Goal: Task Accomplishment & Management: Use online tool/utility

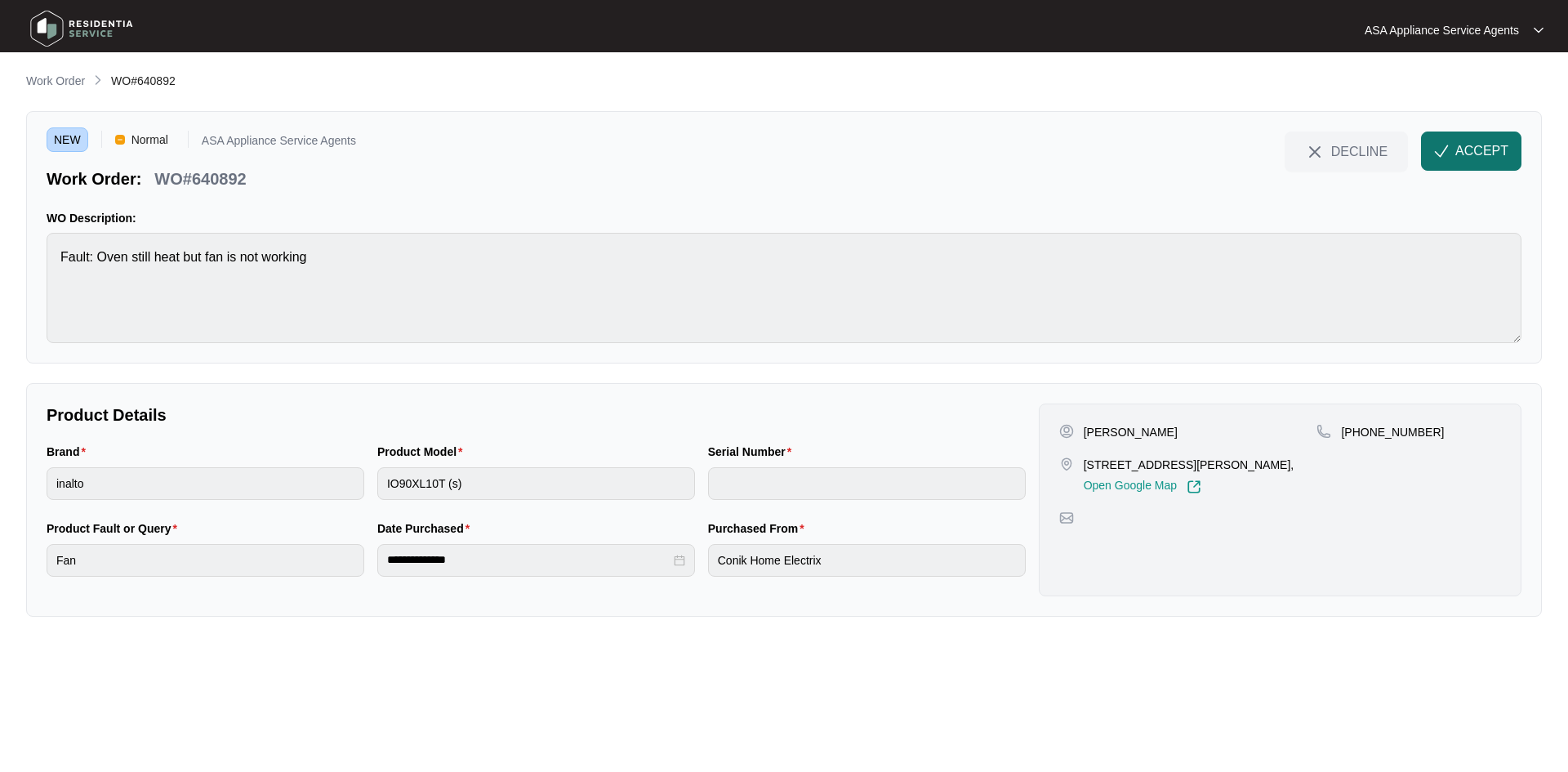
click at [1462, 143] on span "ACCEPT" at bounding box center [1482, 151] width 53 height 20
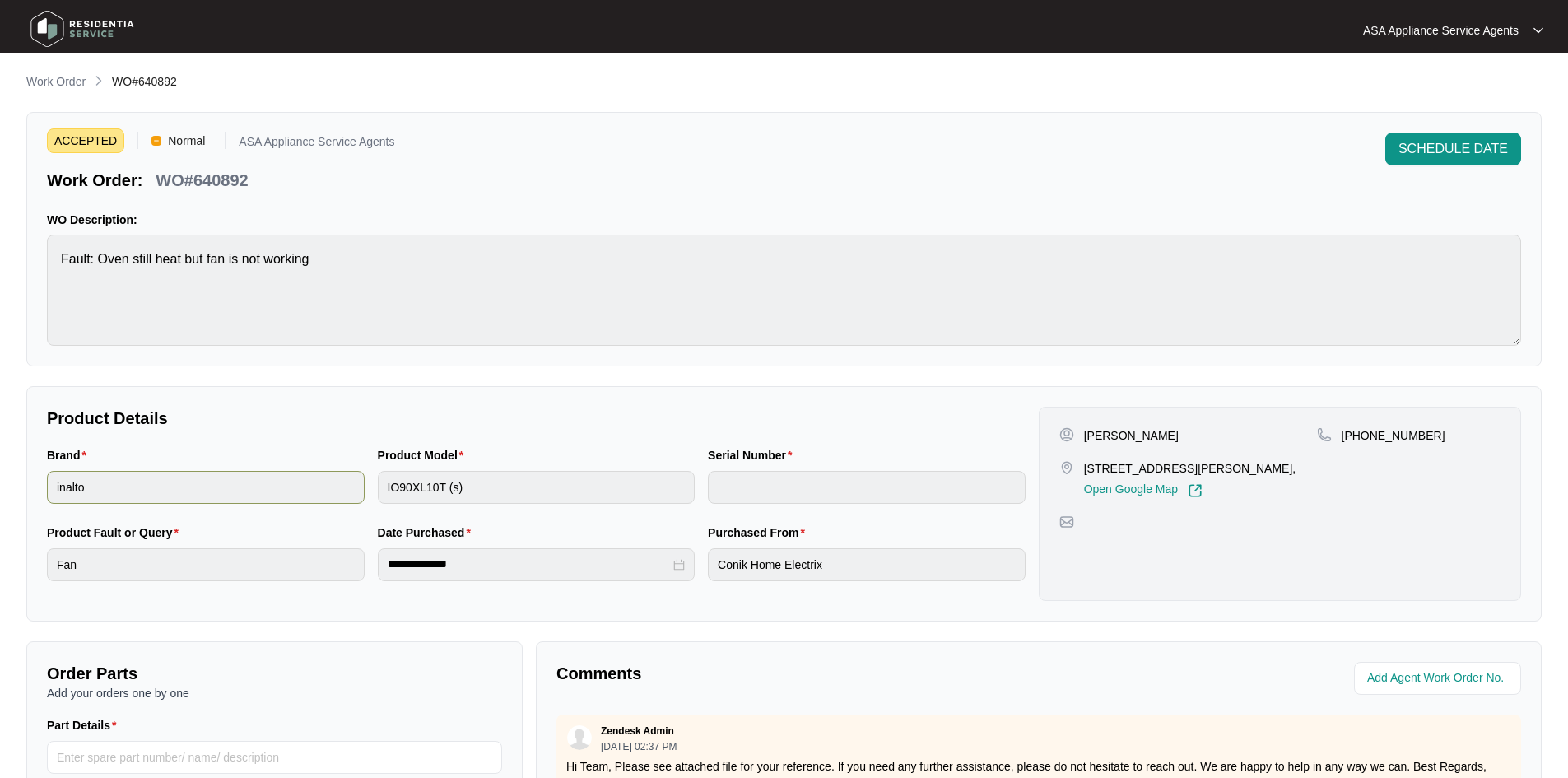
scroll to position [248, 0]
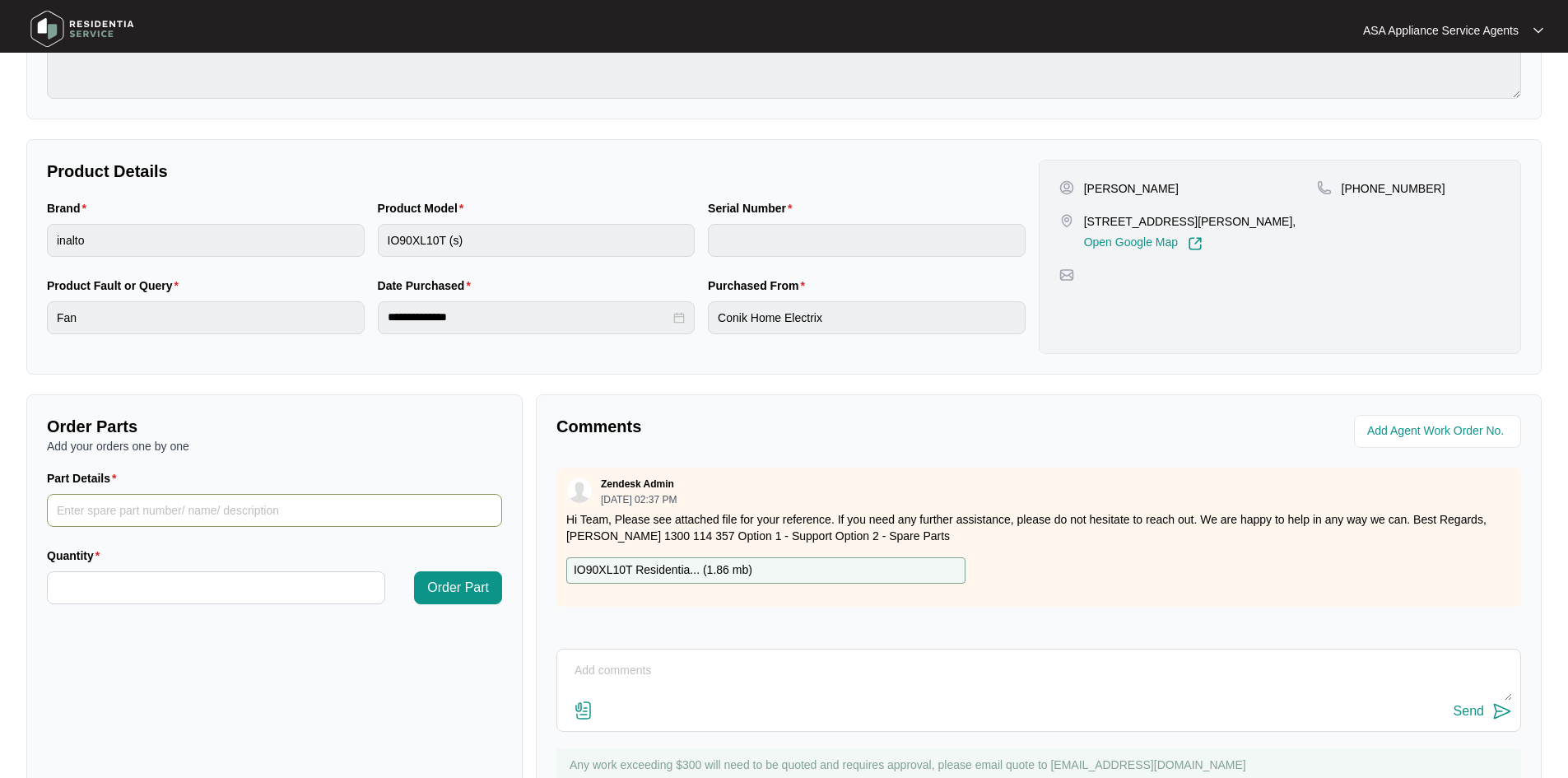
click at [182, 515] on input "Part Details" at bounding box center [274, 511] width 455 height 33
paste input "SP10009"
type input "SP10009 - Convection Motor"
click at [172, 588] on input "Quantity" at bounding box center [215, 588] width 336 height 31
type input "*"
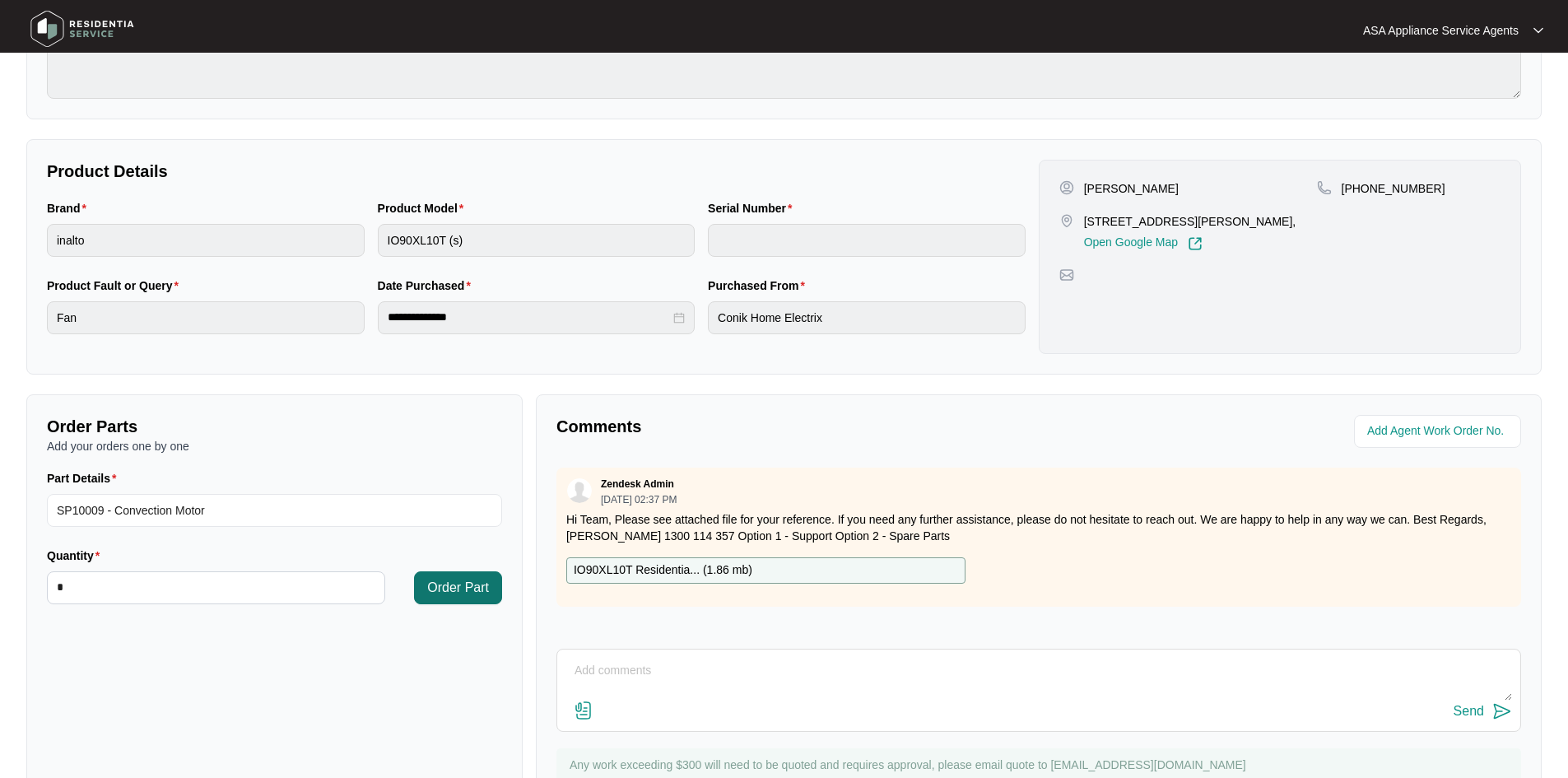
click at [451, 582] on span "Order Part" at bounding box center [458, 588] width 61 height 20
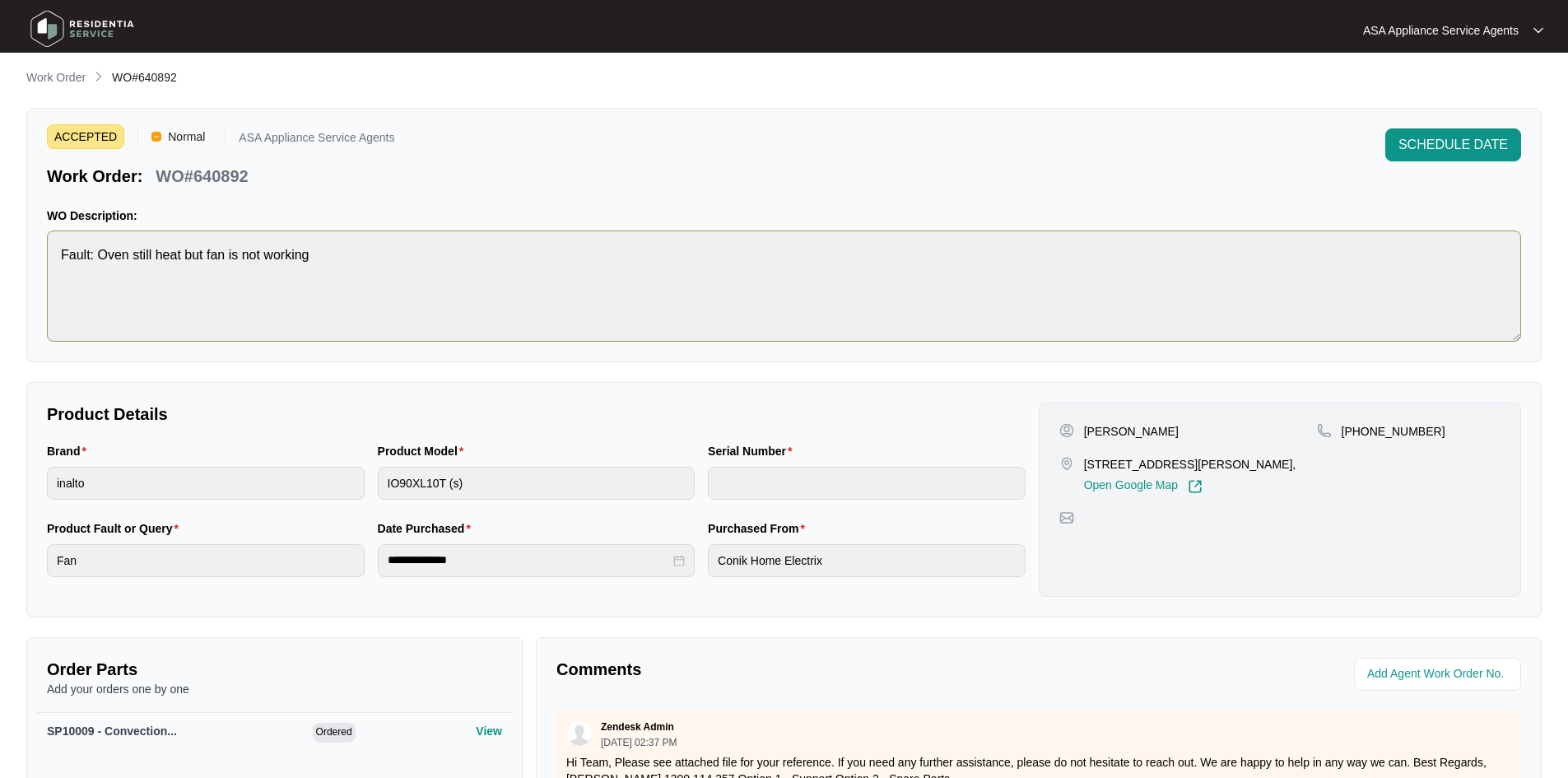
scroll to position [0, 0]
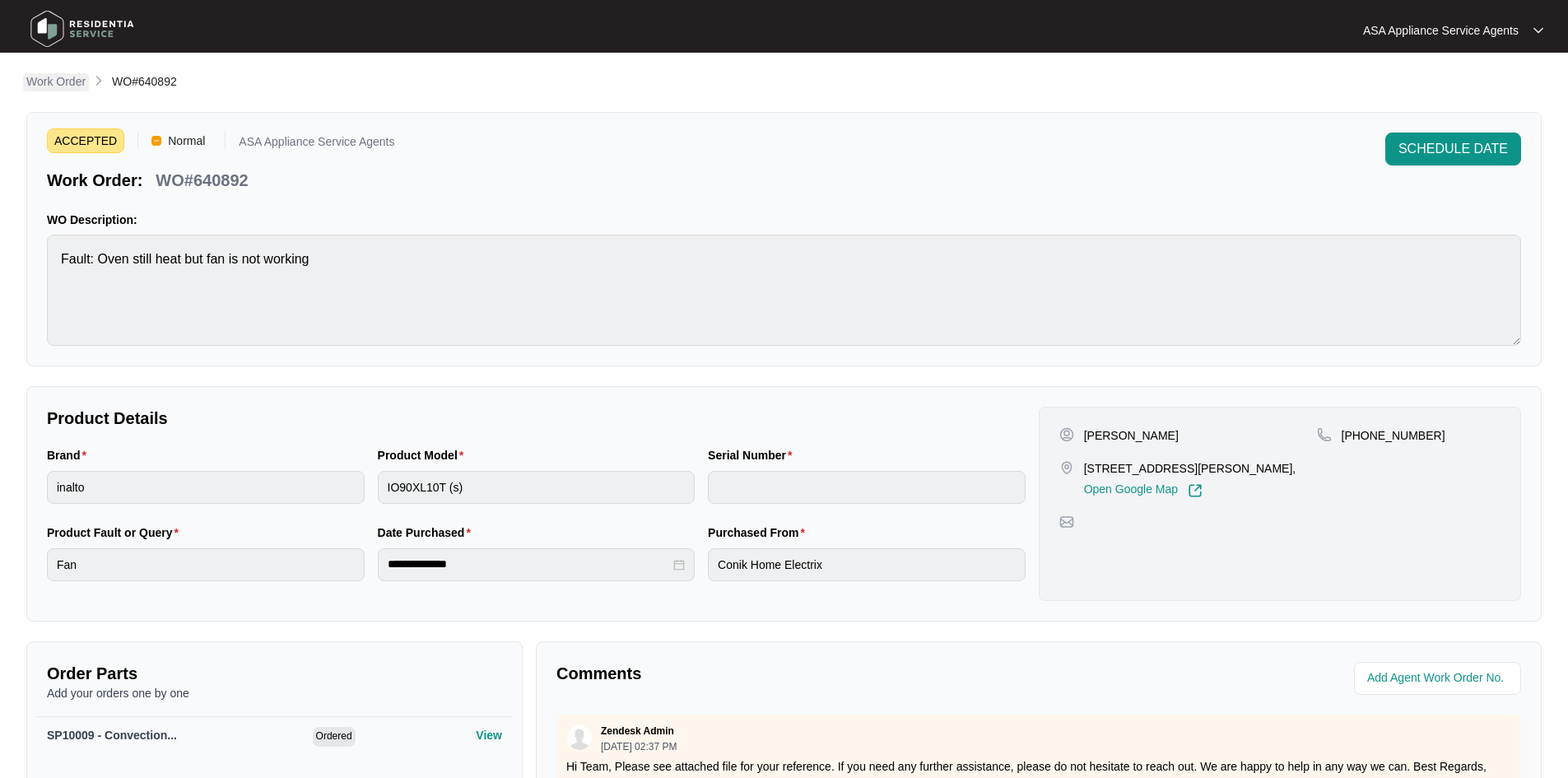
click at [48, 84] on p "Work Order" at bounding box center [55, 81] width 60 height 16
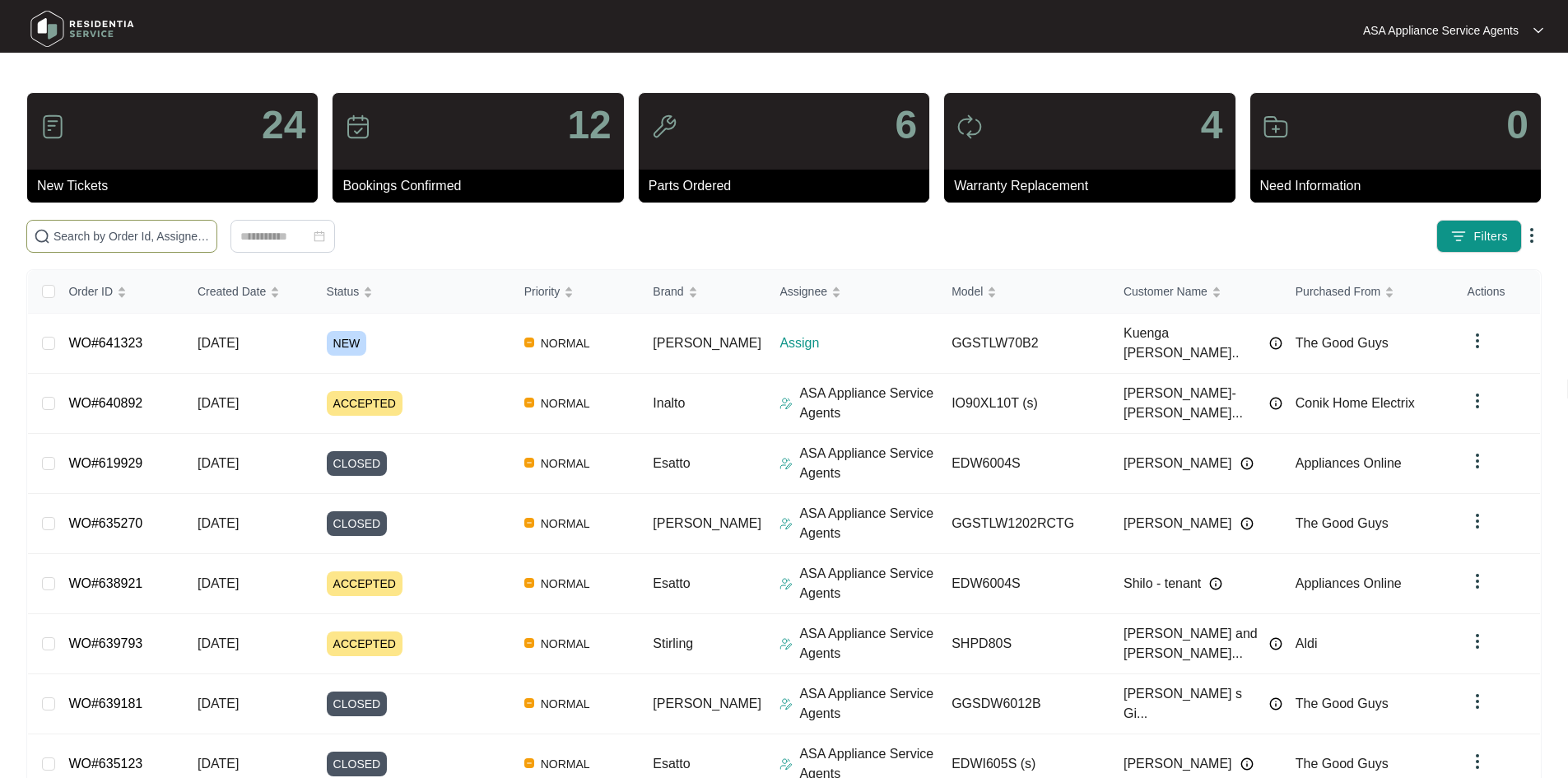
click at [210, 232] on input "text" at bounding box center [131, 236] width 157 height 18
paste input "641323"
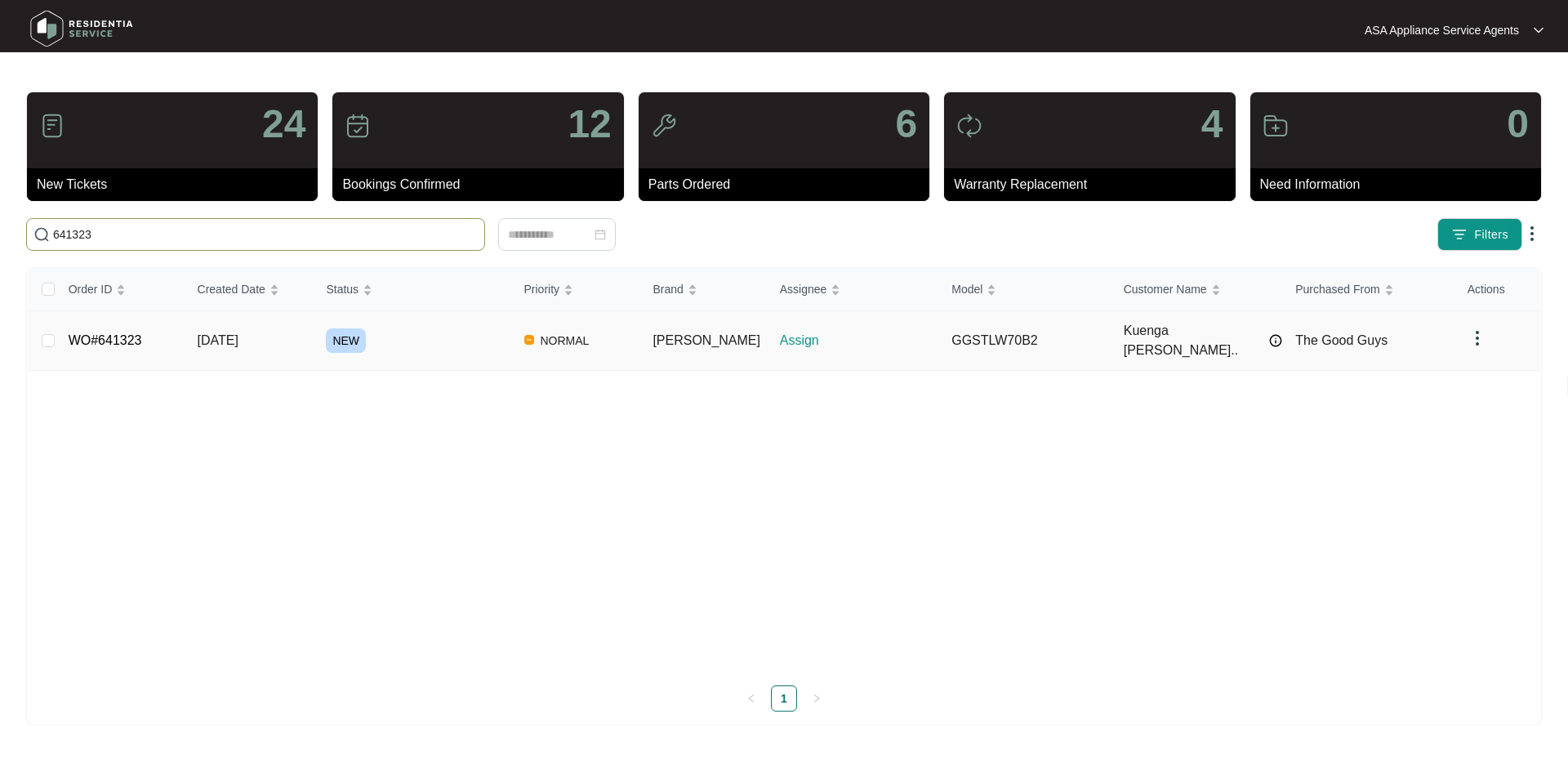
type input "641323"
click at [363, 348] on td "NEW" at bounding box center [411, 341] width 197 height 59
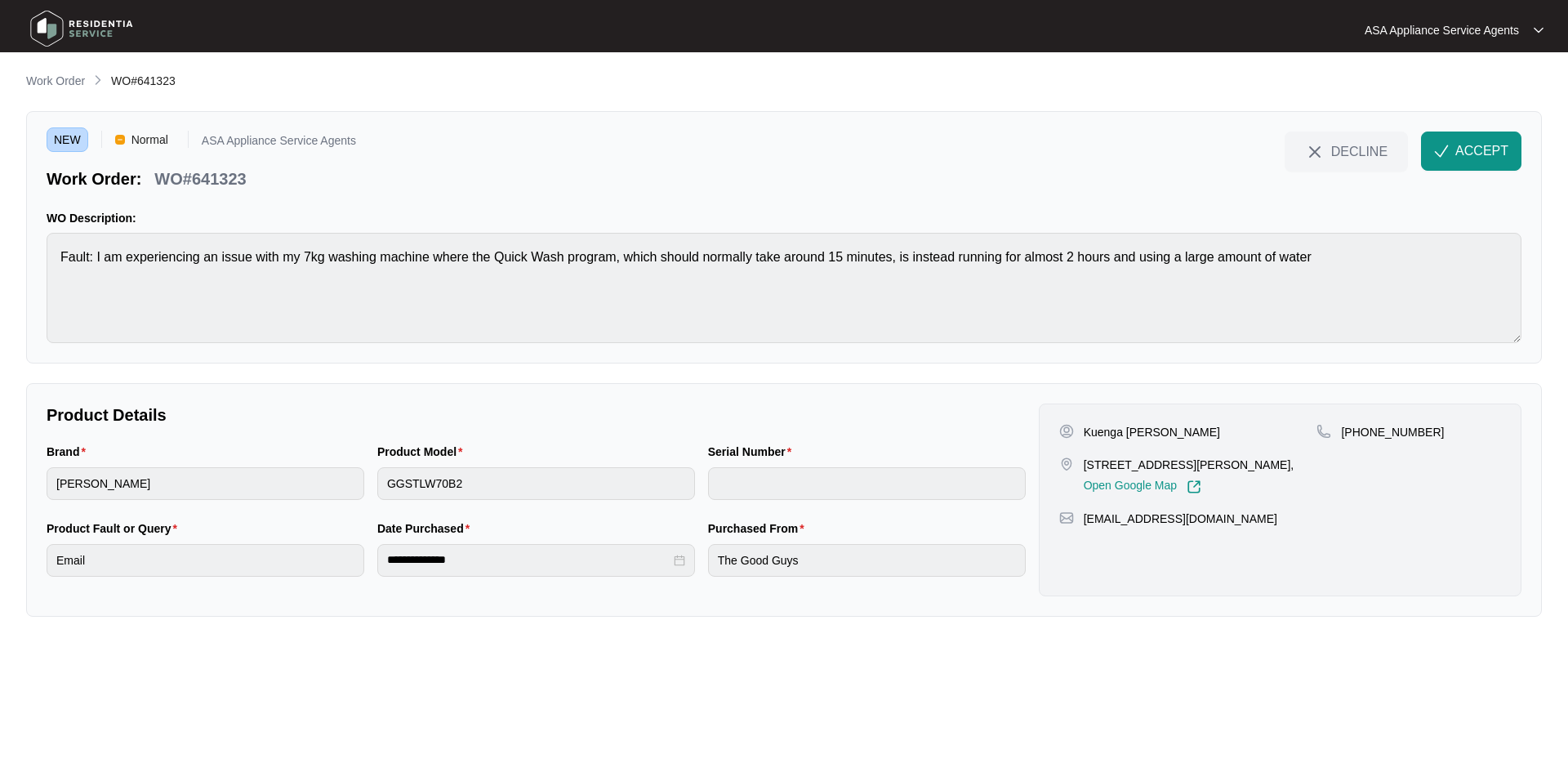
click at [1486, 151] on span "ACCEPT" at bounding box center [1482, 151] width 53 height 20
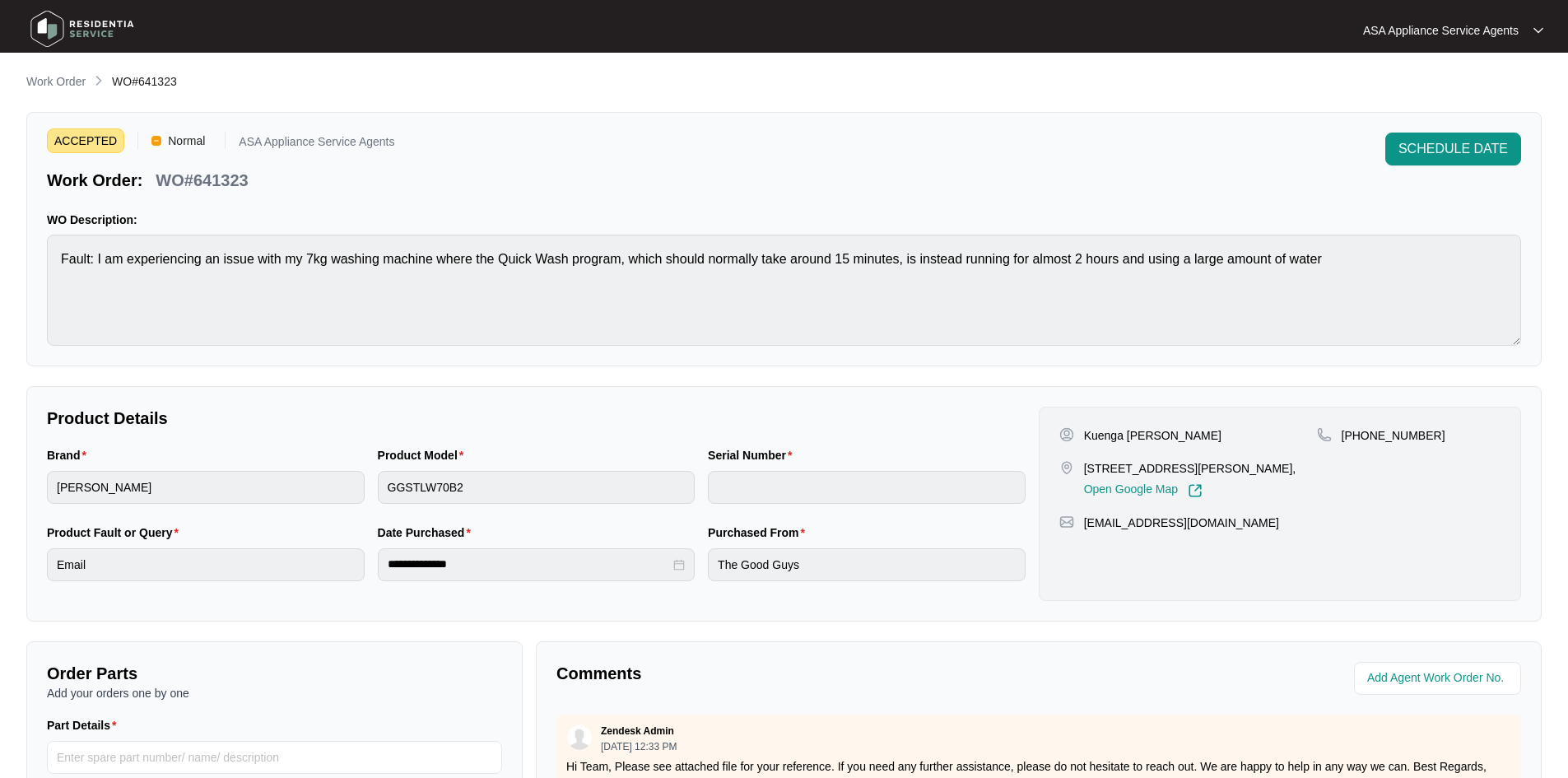
click at [1189, 434] on p "Kuenga [PERSON_NAME]" at bounding box center [1152, 435] width 138 height 16
copy p "Tshering"
drag, startPoint x: 1166, startPoint y: 440, endPoint x: 1080, endPoint y: 435, distance: 86.1
click at [1080, 435] on div "Kuenga [PERSON_NAME]" at bounding box center [1188, 435] width 258 height 16
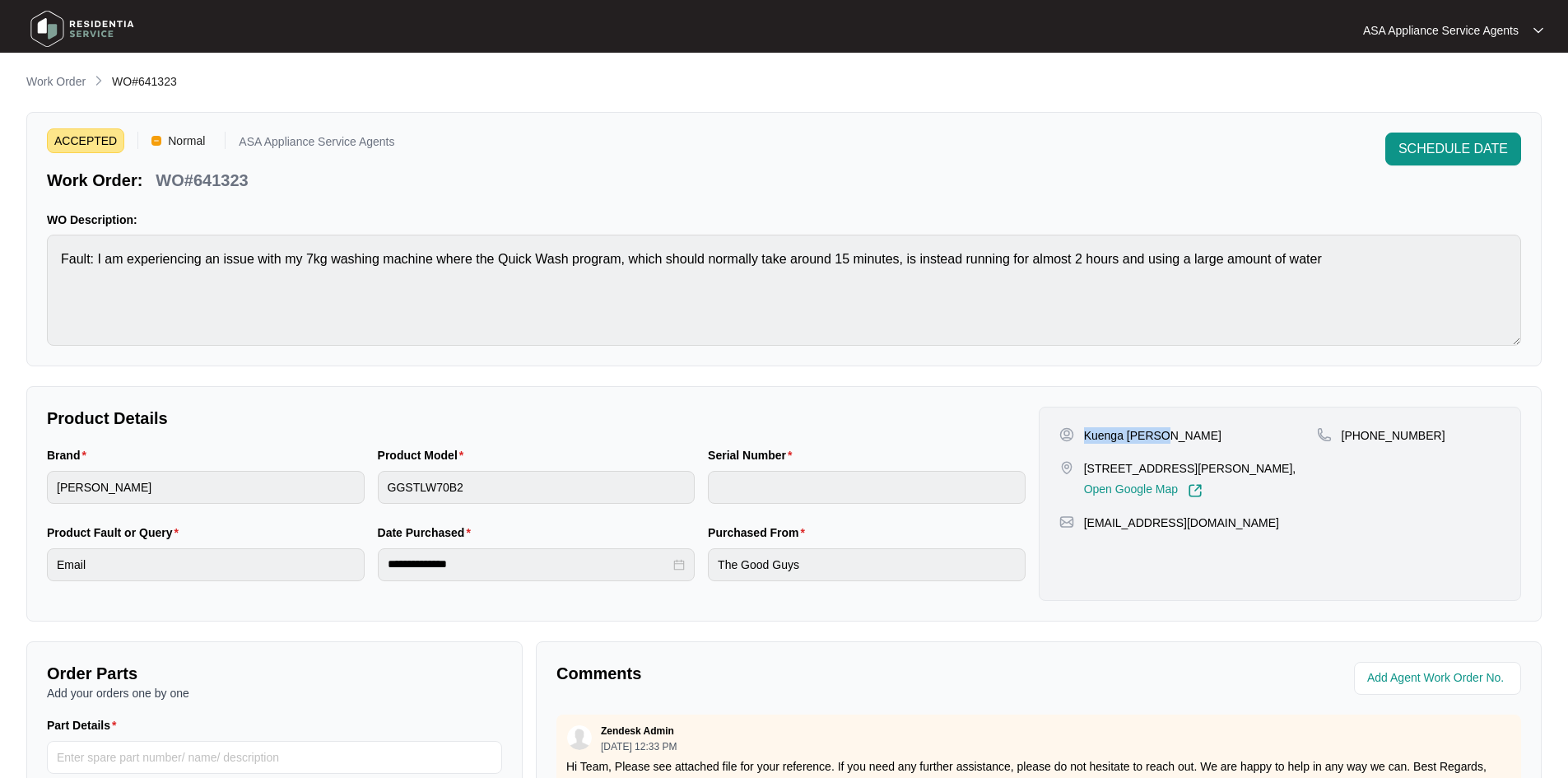
copy p "Kuenga Dechen"
drag, startPoint x: 1365, startPoint y: 437, endPoint x: 1398, endPoint y: 436, distance: 33.0
click at [1439, 436] on div "[PHONE_NUMBER]" at bounding box center [1409, 435] width 183 height 16
drag, startPoint x: 1363, startPoint y: 438, endPoint x: 1424, endPoint y: 443, distance: 61.2
click at [1424, 443] on div "[PHONE_NUMBER]" at bounding box center [1409, 435] width 183 height 16
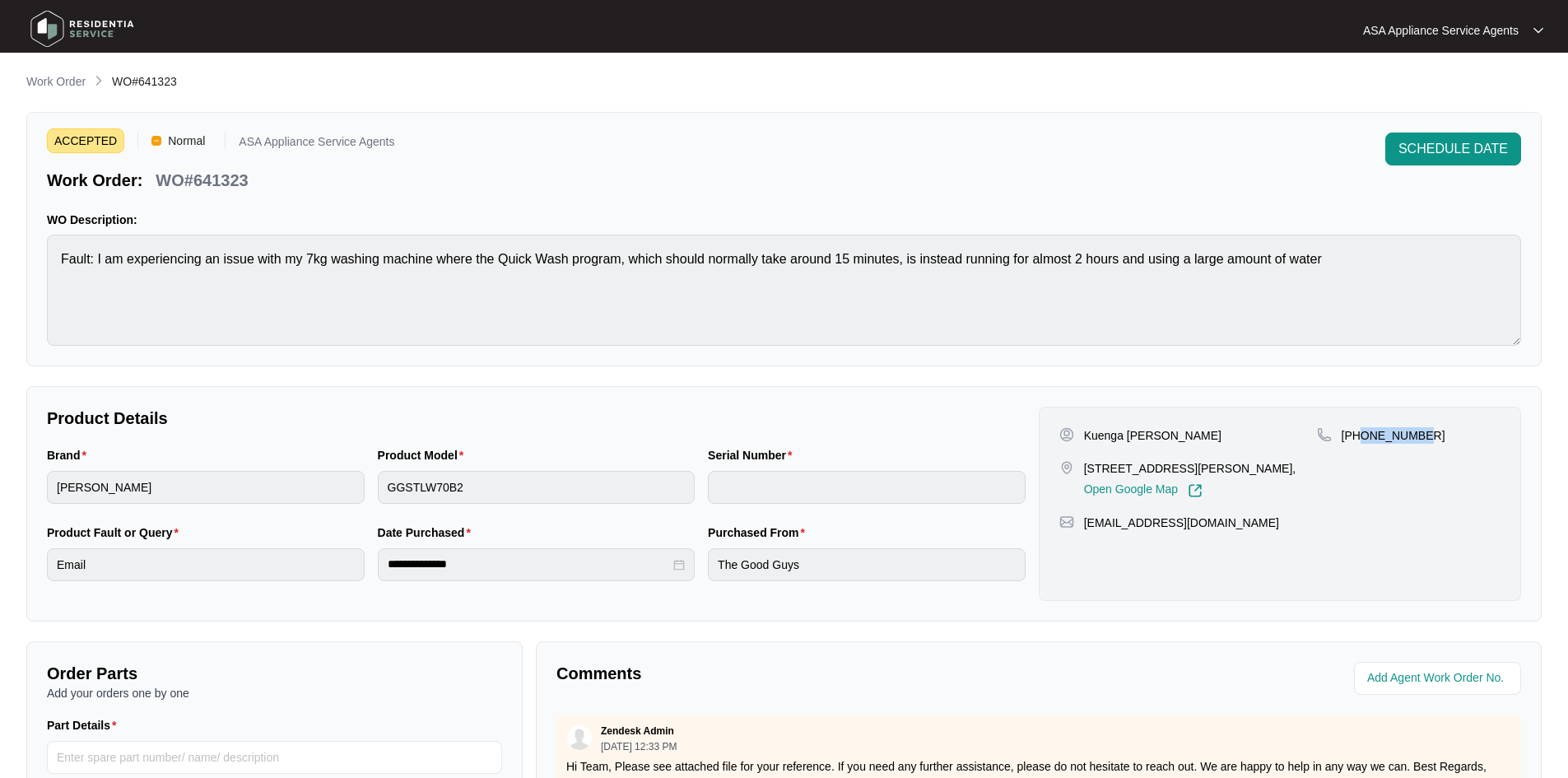
copy p "424455610"
click at [1232, 466] on p "[STREET_ADDRESS][PERSON_NAME]," at bounding box center [1190, 468] width 213 height 16
click at [1234, 469] on p "[STREET_ADDRESS][PERSON_NAME]," at bounding box center [1190, 468] width 213 height 16
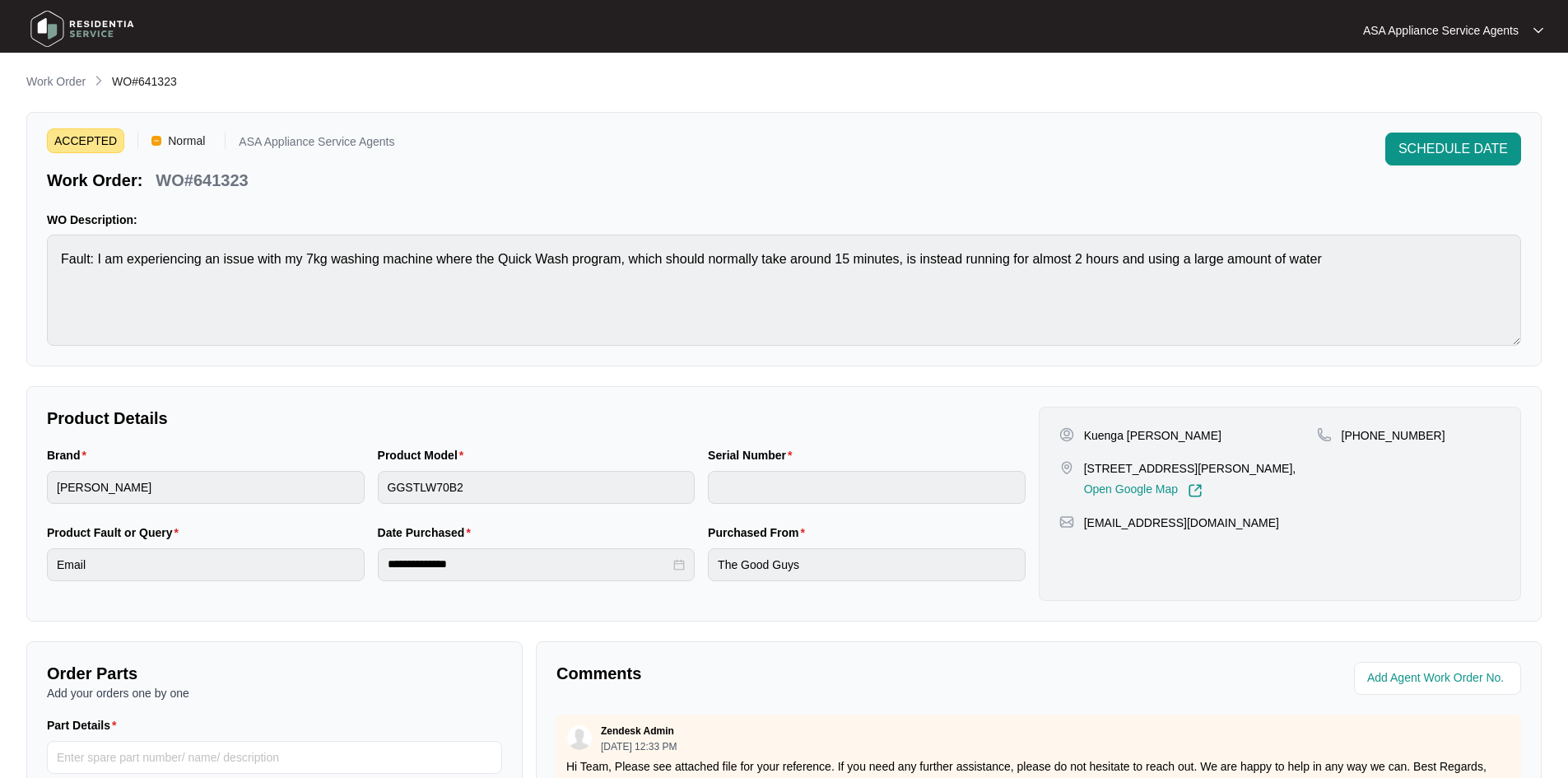
copy p "[PERSON_NAME]"
drag, startPoint x: 1084, startPoint y: 464, endPoint x: 1213, endPoint y: 472, distance: 129.2
click at [1213, 472] on p "[STREET_ADDRESS][PERSON_NAME]," at bounding box center [1190, 468] width 213 height 16
copy p "Unit [STREET_ADDRESS][PERSON_NAME]"
drag, startPoint x: 1231, startPoint y: 525, endPoint x: 1069, endPoint y: 520, distance: 162.1
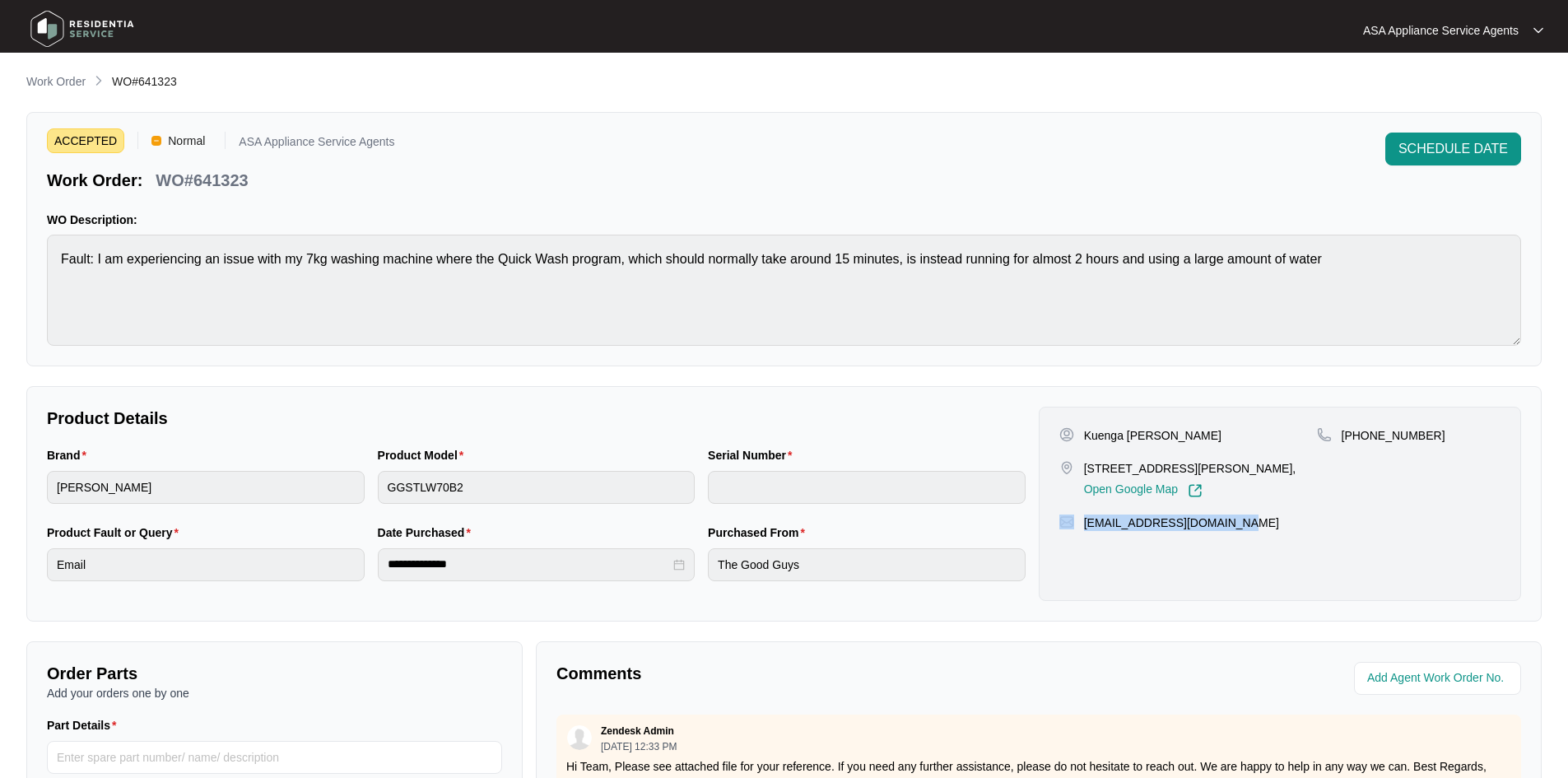
click at [1069, 520] on div "[EMAIL_ADDRESS][DOMAIN_NAME]" at bounding box center [1280, 523] width 441 height 16
copy div "[EMAIL_ADDRESS][DOMAIN_NAME]"
click at [0, 250] on html "**********" at bounding box center [784, 546] width 1568 height 1092
click at [291, 506] on div "Brand [PERSON_NAME] Product Model GGSTLW70B2 Serial Number" at bounding box center [536, 485] width 992 height 77
drag, startPoint x: 279, startPoint y: 177, endPoint x: 159, endPoint y: 177, distance: 120.0
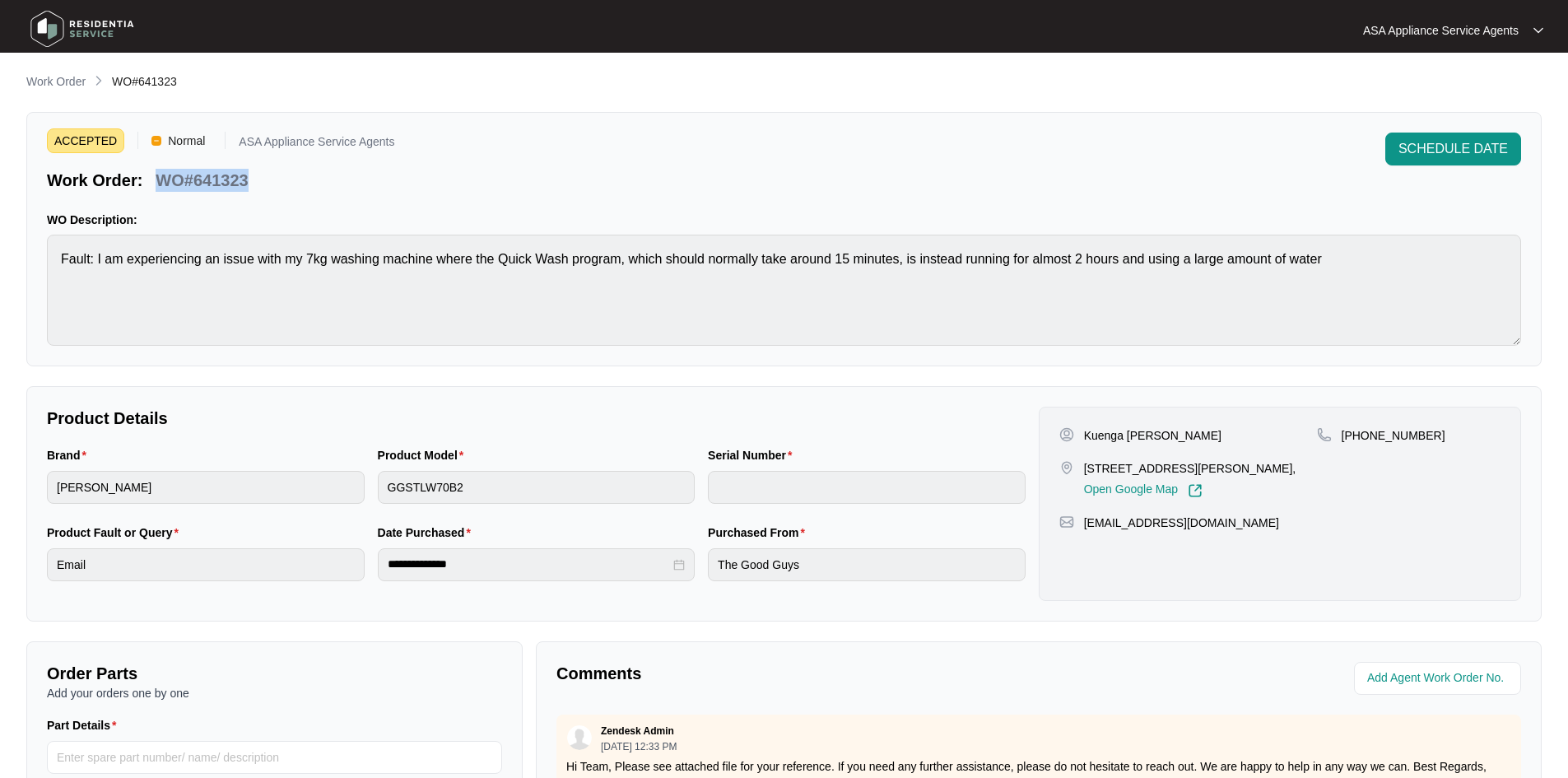
click at [159, 177] on div "Work Order: WO#641323" at bounding box center [221, 177] width 348 height 29
copy p "WO#641323"
